Goal: Information Seeking & Learning: Learn about a topic

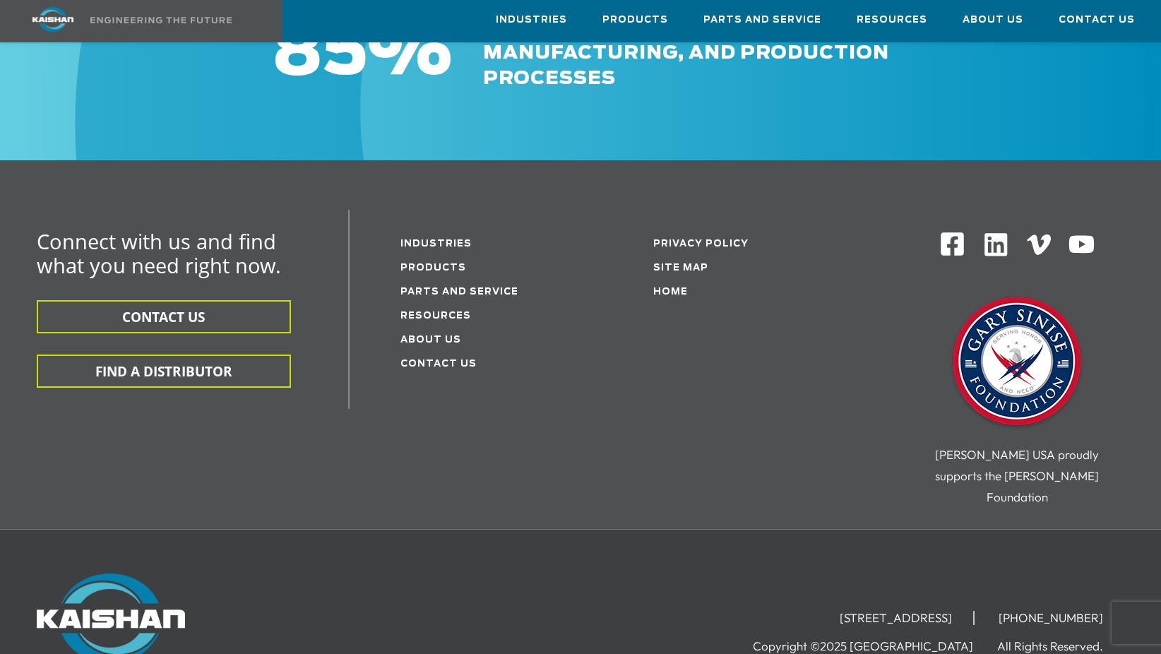
scroll to position [1483, 0]
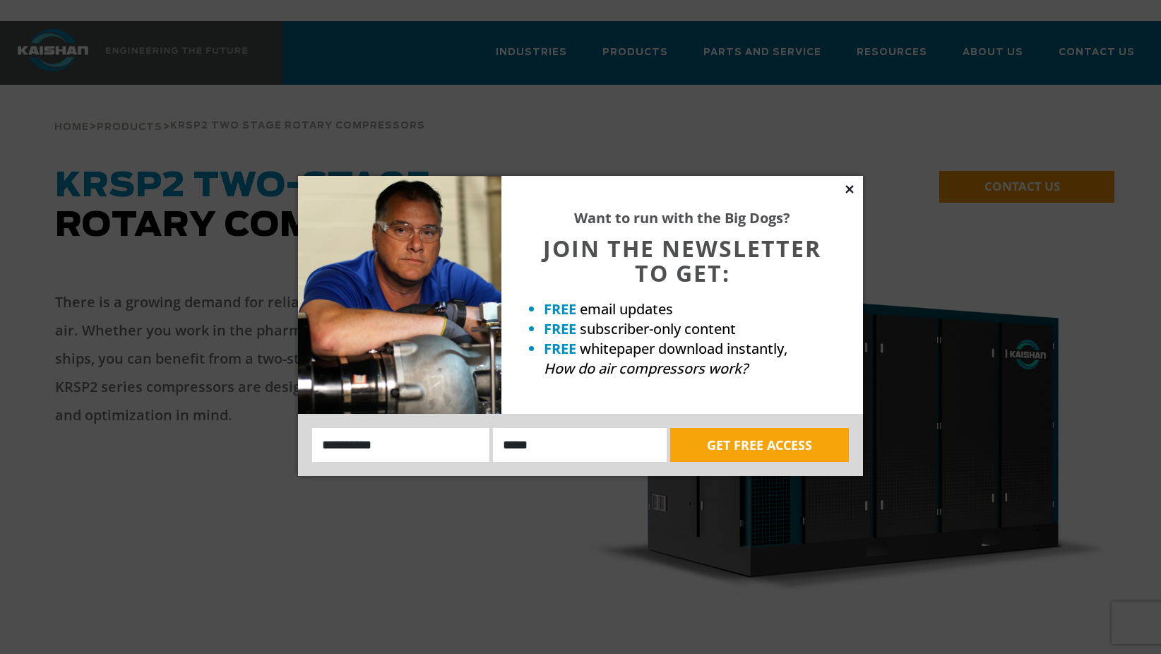
click at [846, 188] on icon at bounding box center [849, 189] width 13 height 13
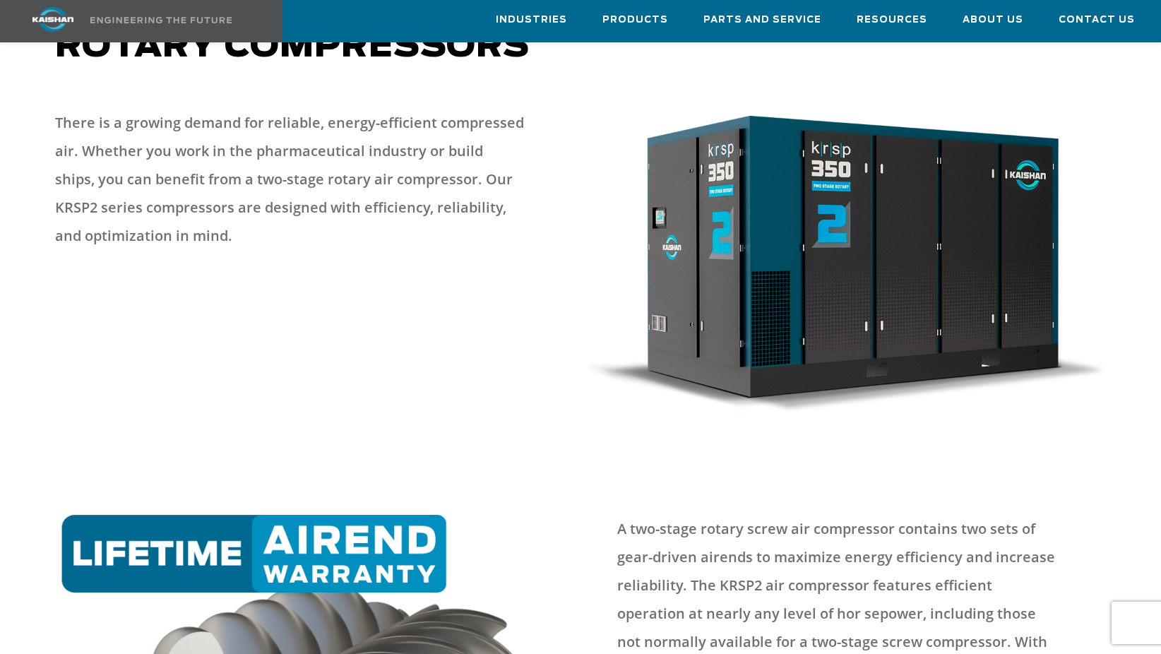
scroll to position [212, 0]
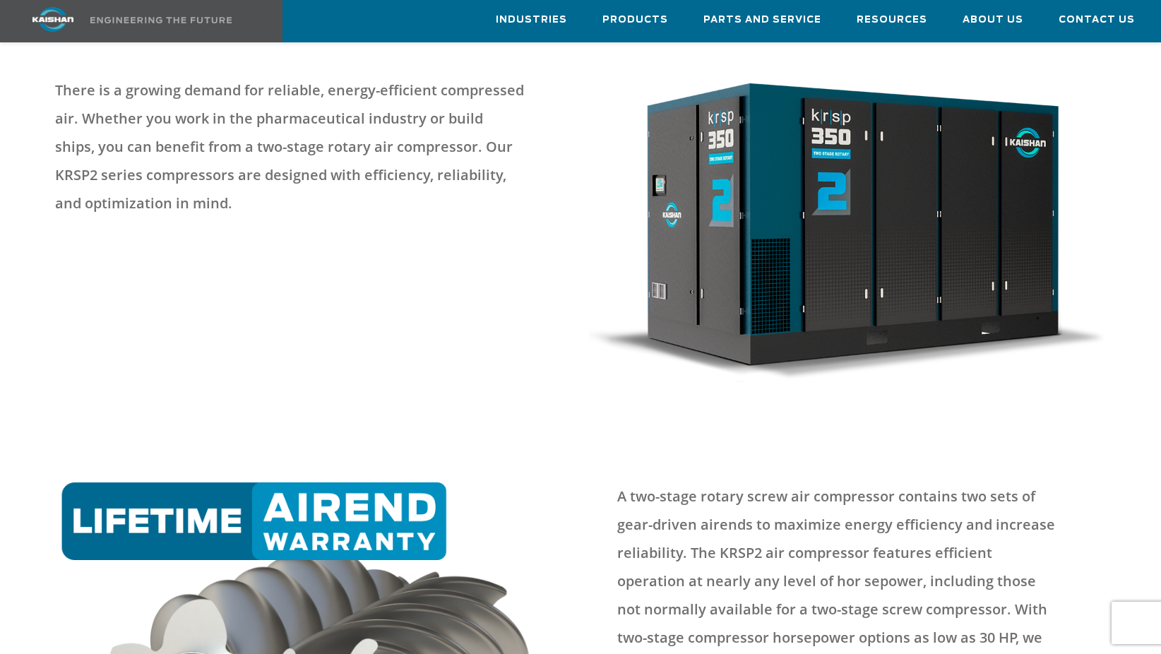
click at [983, 497] on p "A two-stage rotary screw air compressor contains two sets of gear-driven airend…" at bounding box center [837, 609] width 441 height 254
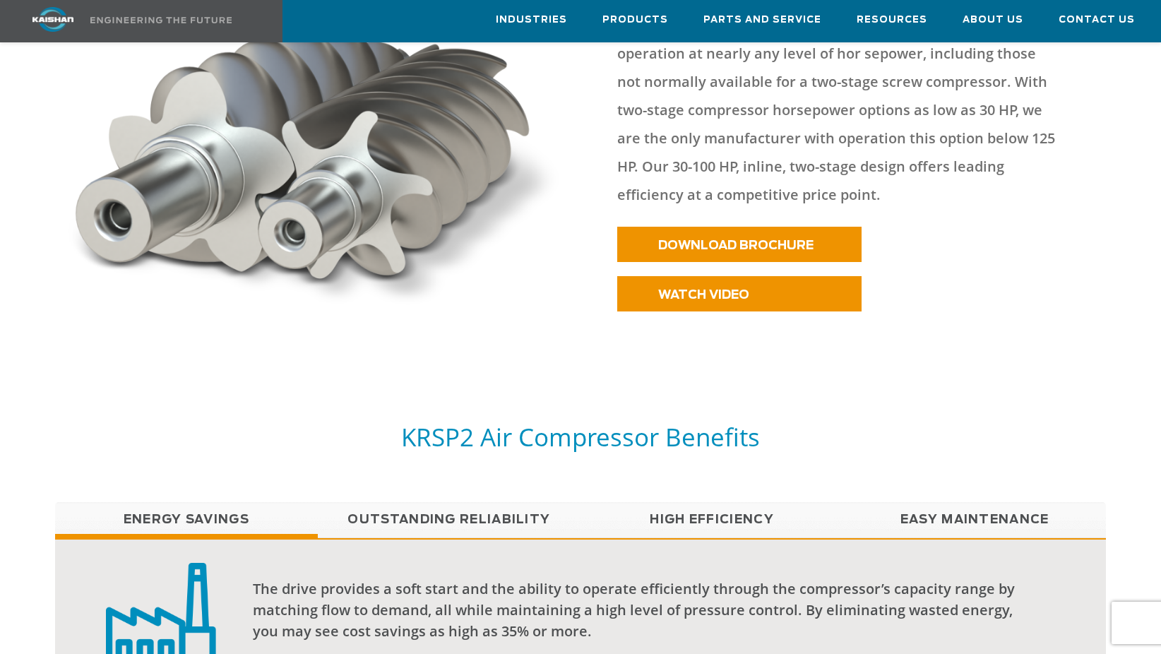
scroll to position [918, 0]
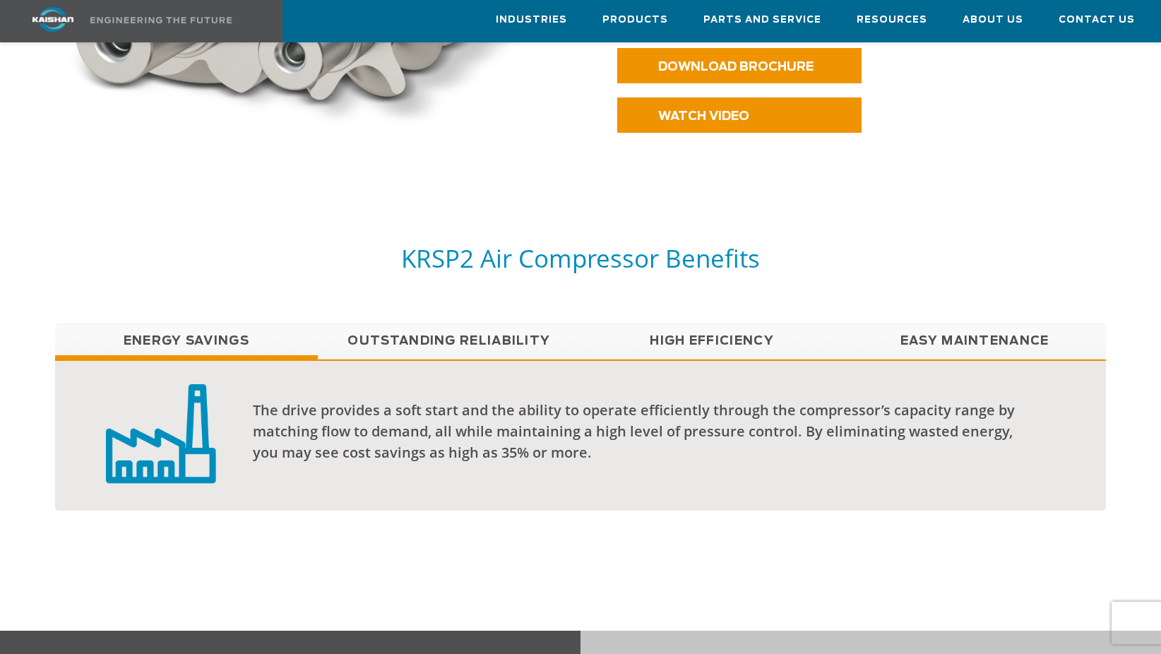
click at [601, 242] on h5 "KRSP2 Air Compressor Benefits" at bounding box center [580, 258] width 1051 height 32
click at [589, 242] on h5 "KRSP2 Air Compressor Benefits" at bounding box center [580, 258] width 1051 height 32
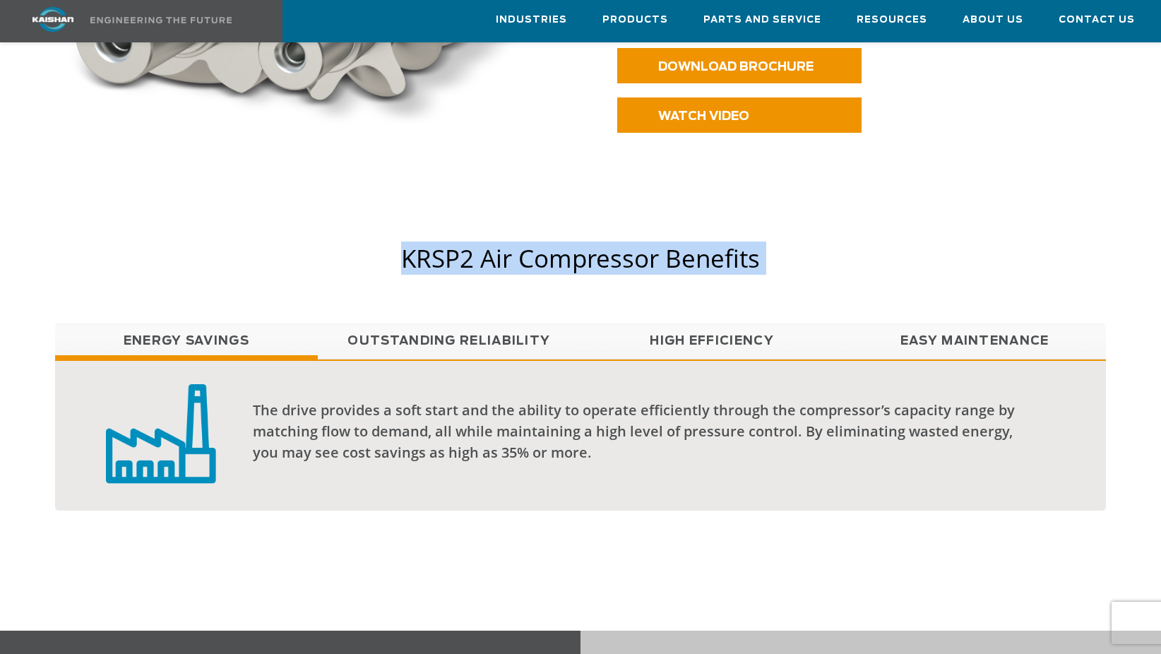
click at [589, 242] on h5 "KRSP2 Air Compressor Benefits" at bounding box center [580, 258] width 1051 height 32
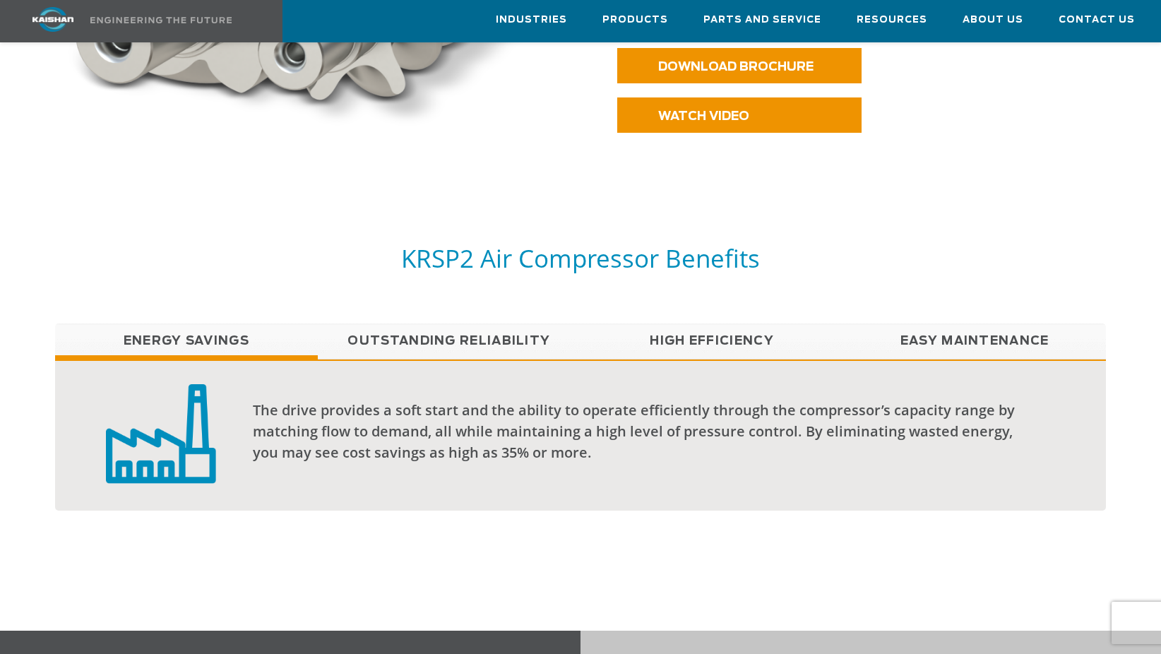
drag, startPoint x: 589, startPoint y: 236, endPoint x: 579, endPoint y: 207, distance: 31.3
click at [575, 204] on div at bounding box center [580, 373] width 1161 height 402
click at [591, 242] on h5 "KRSP2 Air Compressor Benefits" at bounding box center [580, 258] width 1051 height 32
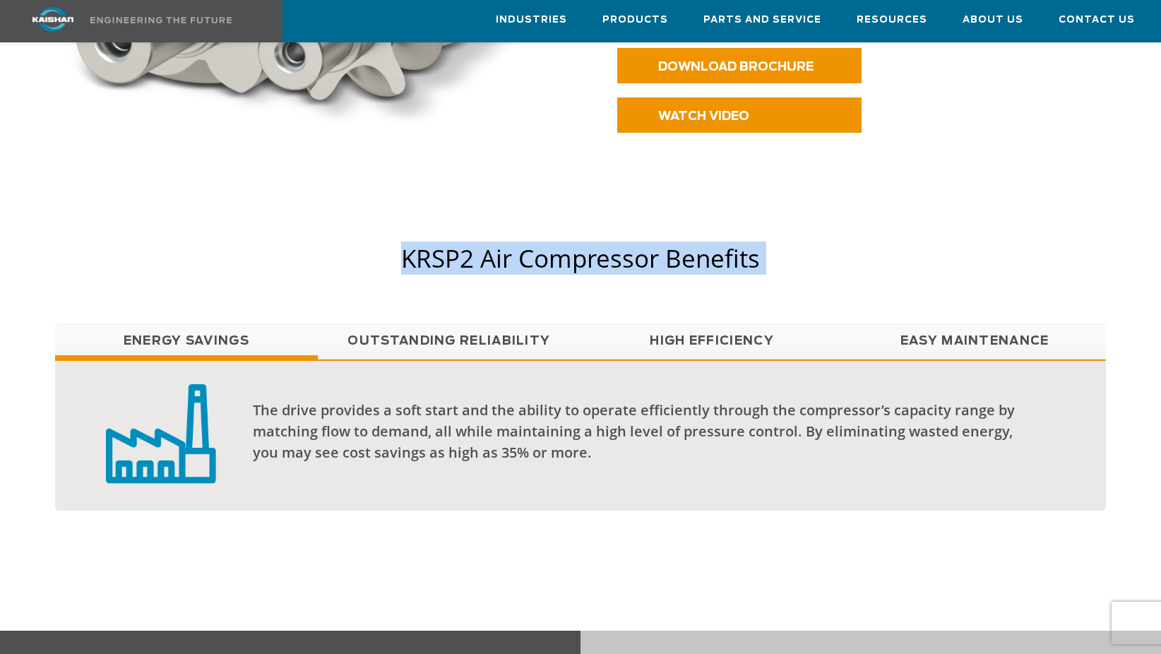
click at [591, 242] on h5 "KRSP2 Air Compressor Benefits" at bounding box center [580, 258] width 1051 height 32
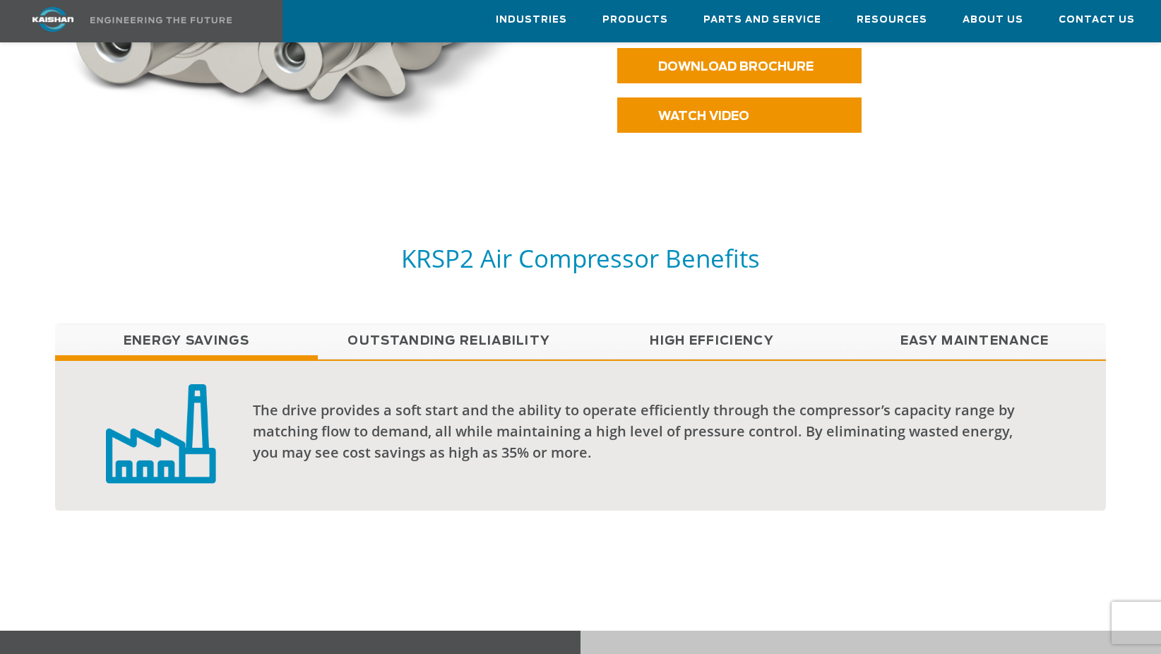
drag, startPoint x: 591, startPoint y: 232, endPoint x: 583, endPoint y: 213, distance: 20.6
click at [583, 213] on div at bounding box center [580, 373] width 1161 height 402
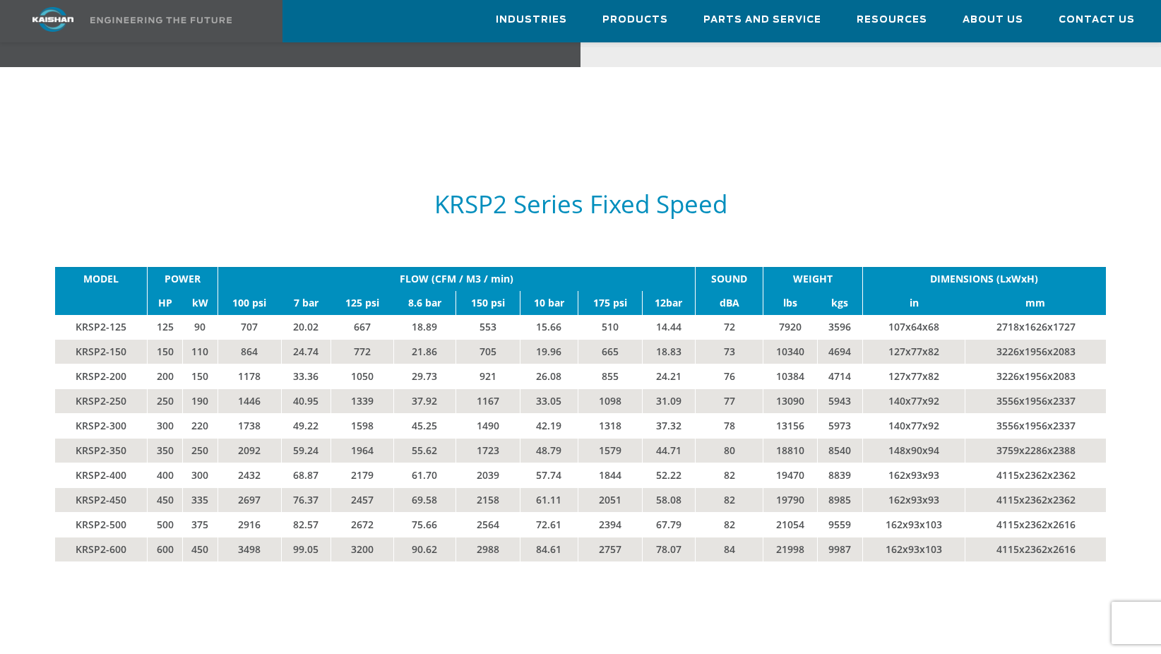
scroll to position [2188, 0]
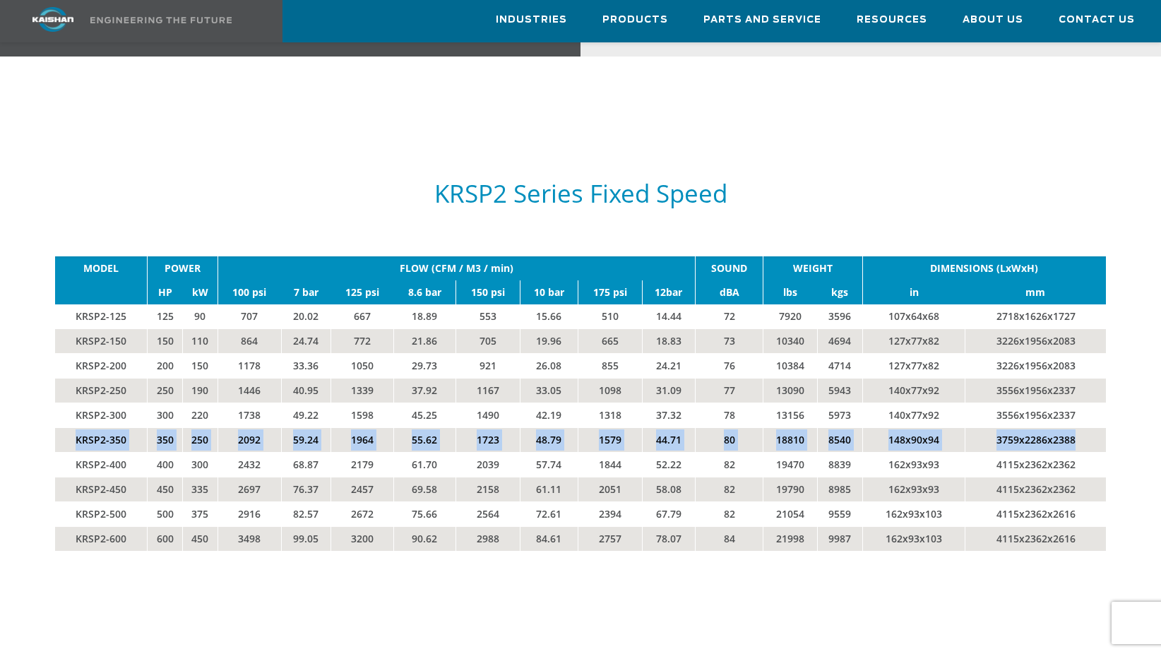
drag, startPoint x: 55, startPoint y: 421, endPoint x: 1089, endPoint y: 420, distance: 1034.2
click at [1089, 427] on tr "KRSP2-350 350 250 2092 59.24 1964 55.62 1723 48.79 1579 44.71 80 18810 8540 148…" at bounding box center [580, 439] width 1051 height 25
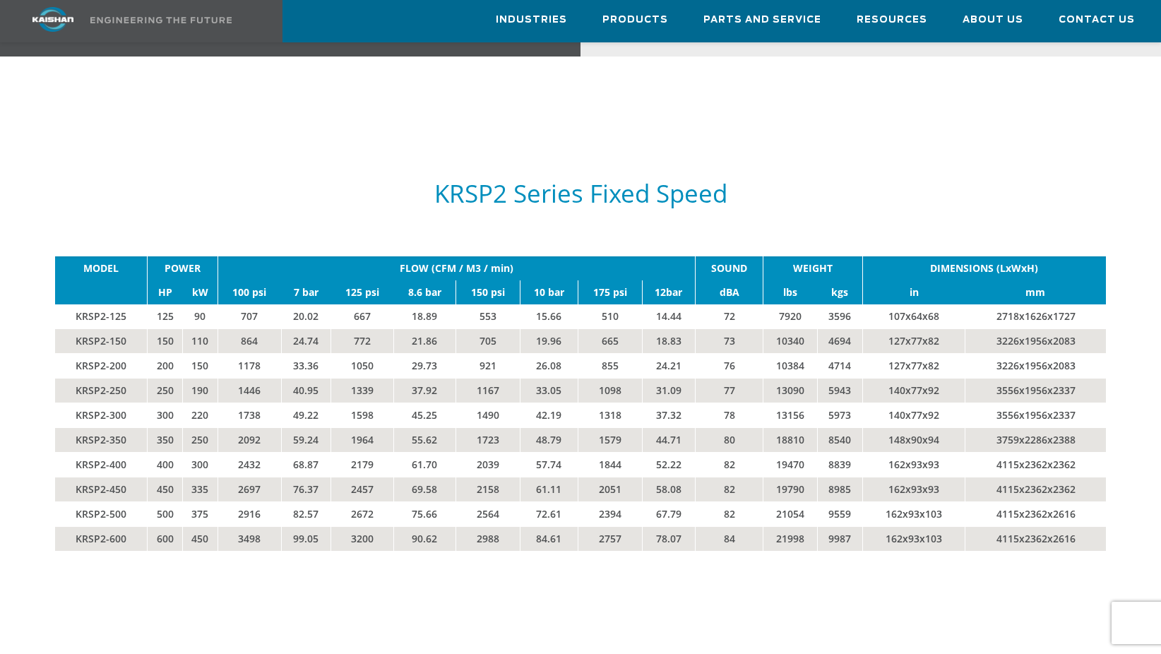
click at [306, 453] on tbody "MODEL POWER FLOW (CFM / M3 / min) SOUND WEIGHT DIMENSIONS (LxWxH) HP kW 100 psi…" at bounding box center [580, 403] width 1051 height 294
drag, startPoint x: 306, startPoint y: 453, endPoint x: 239, endPoint y: 405, distance: 82.5
click at [239, 427] on td "2092" at bounding box center [249, 439] width 64 height 25
click at [229, 427] on td "2092" at bounding box center [249, 439] width 64 height 25
click at [923, 145] on div "KRSP2 Series Fixed Speed" at bounding box center [580, 193] width 1051 height 97
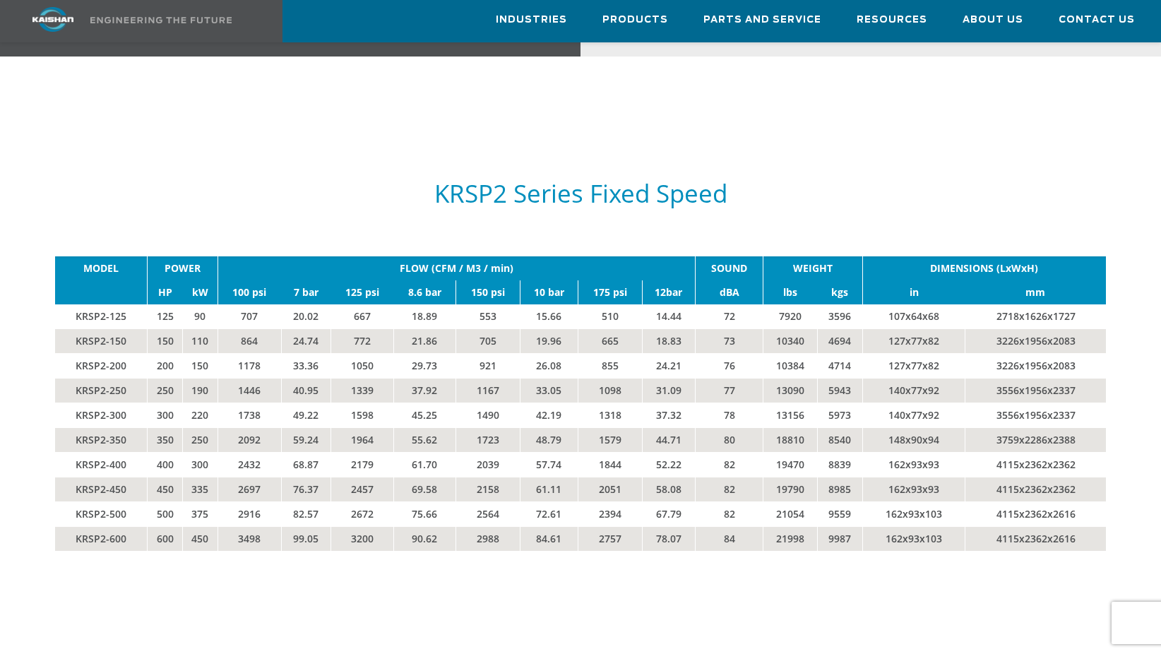
click at [167, 180] on h5 "KRSP2 Series Fixed Speed" at bounding box center [580, 193] width 1051 height 27
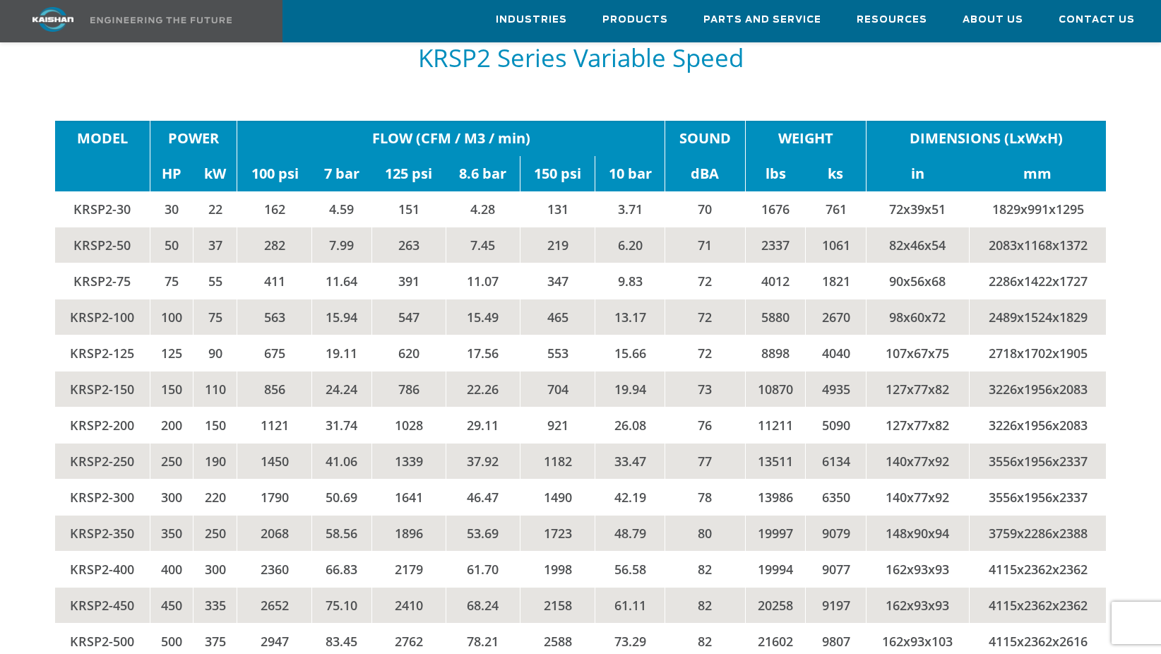
scroll to position [2824, 0]
